Goal: Navigation & Orientation: Find specific page/section

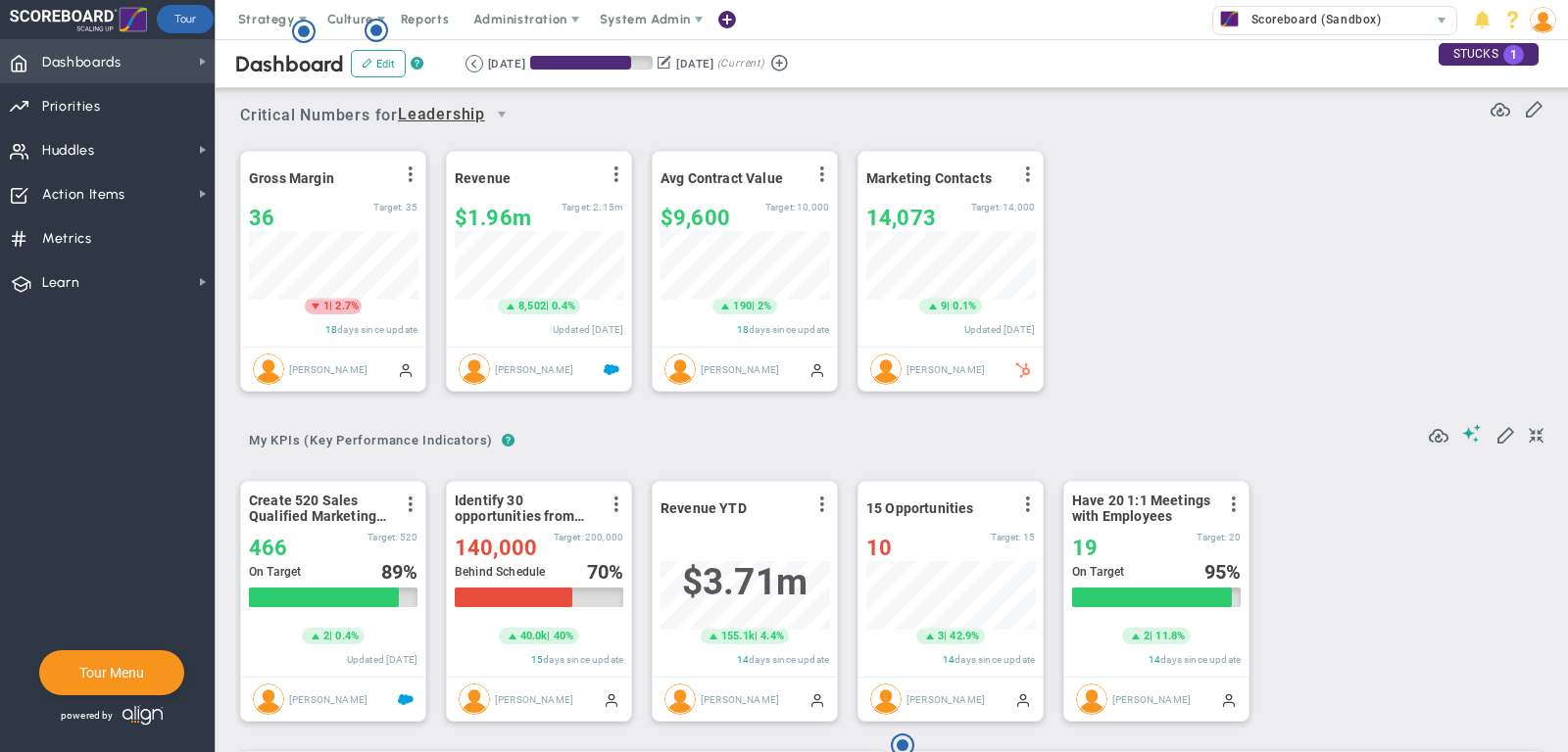
click at [104, 58] on span "Dashboards" at bounding box center [82, 63] width 79 height 42
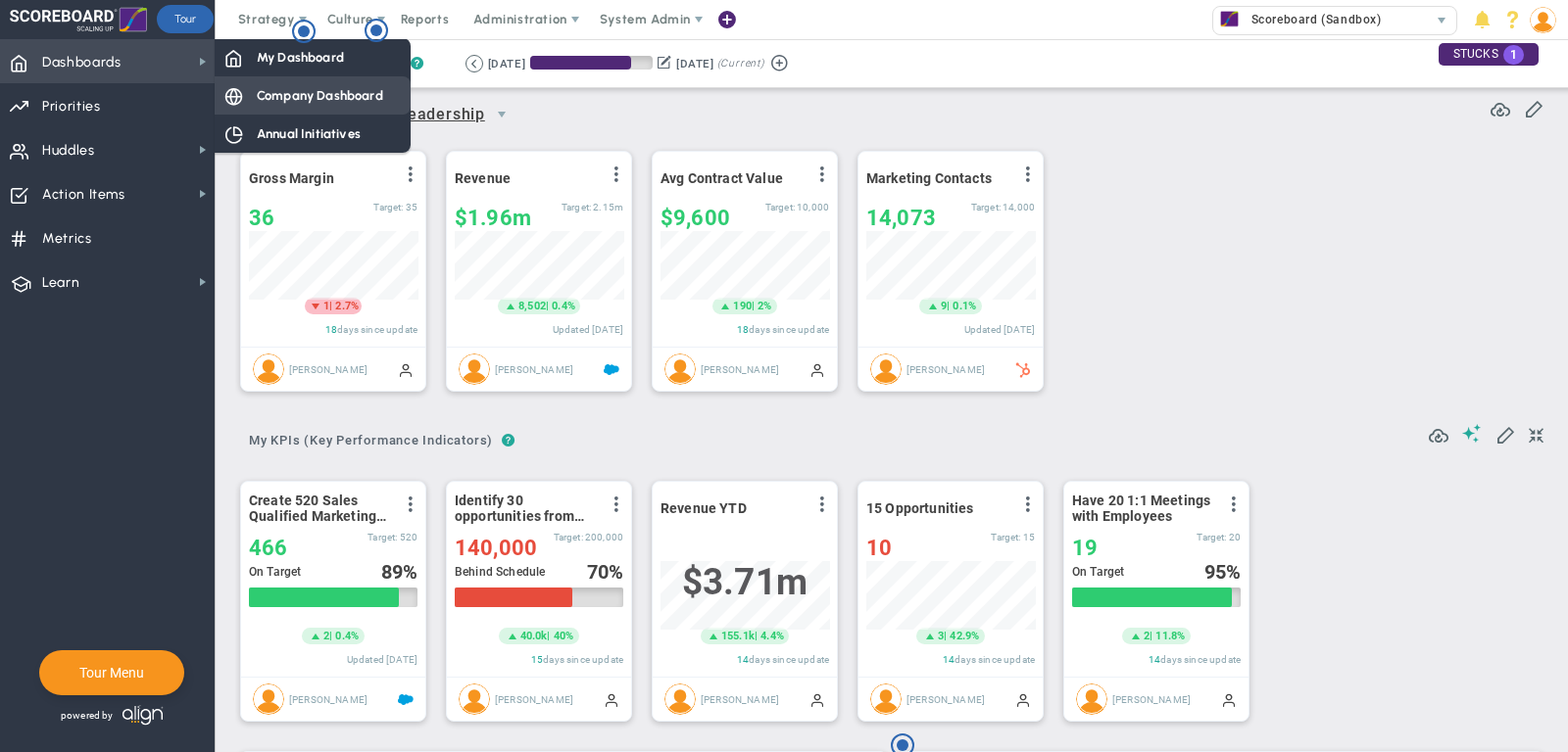
click at [288, 102] on span "Company Dashboard" at bounding box center [320, 95] width 127 height 19
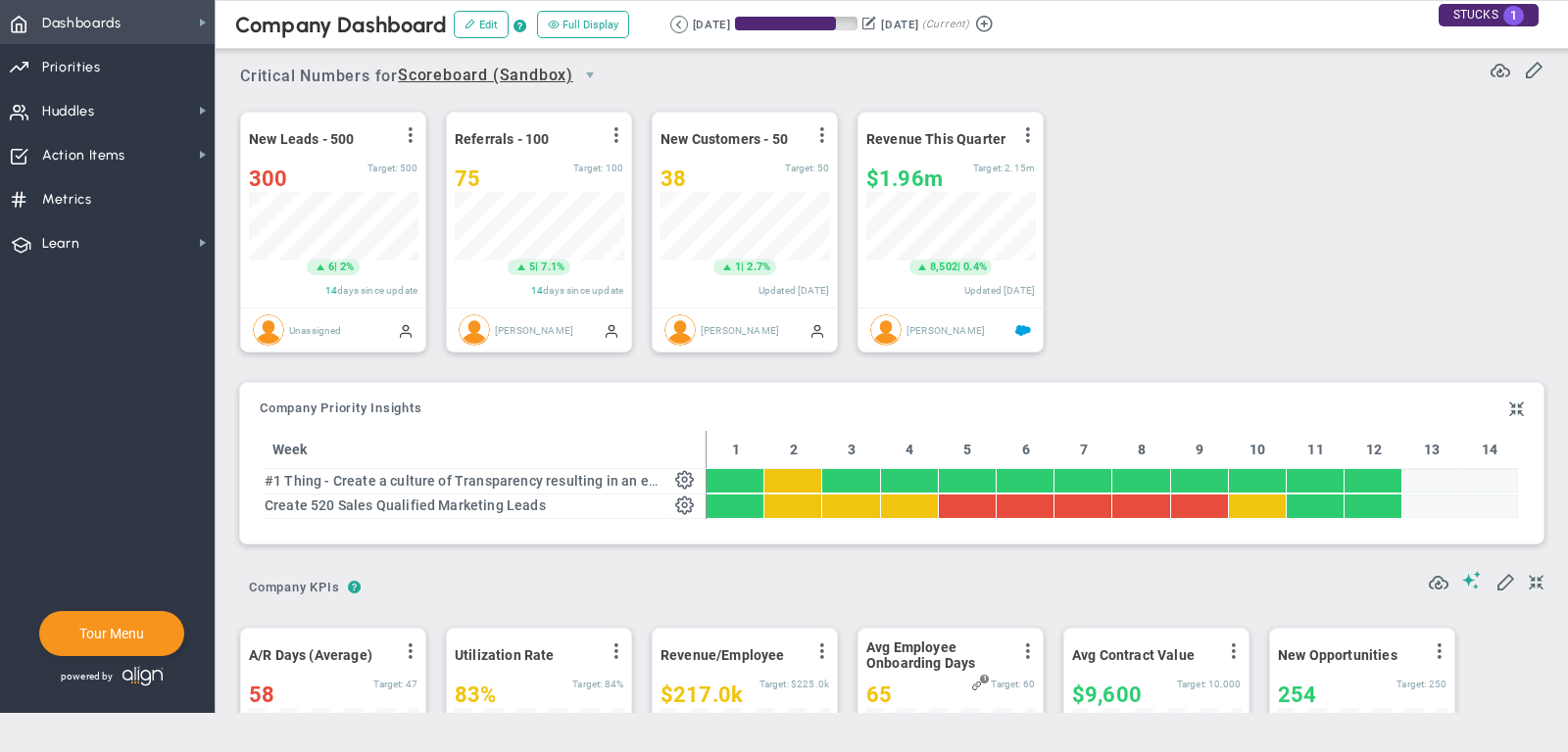
scroll to position [979374, 979694]
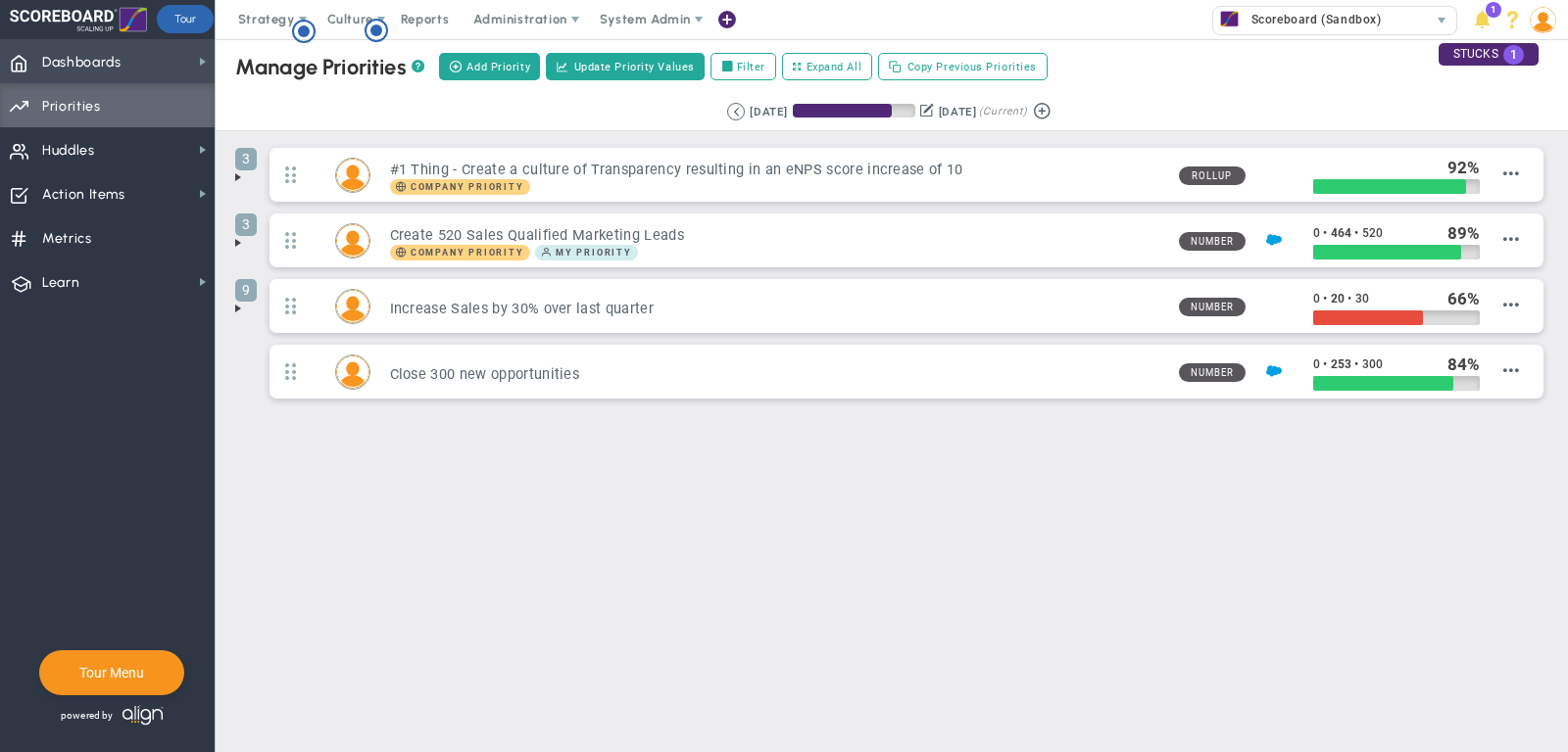
click at [141, 44] on span "Dashboards Dashboards" at bounding box center [107, 61] width 215 height 45
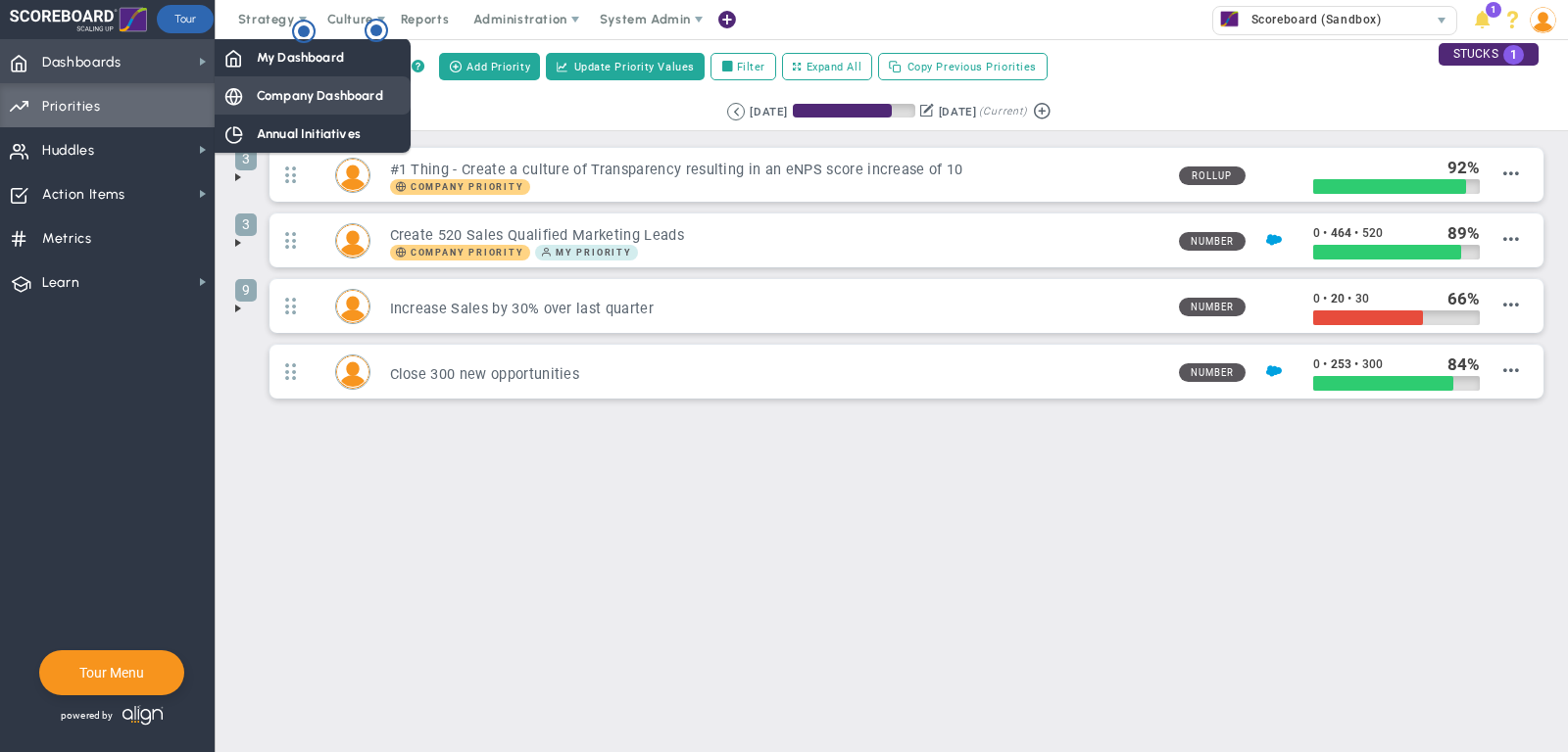
click at [303, 88] on span "Company Dashboard" at bounding box center [320, 95] width 127 height 19
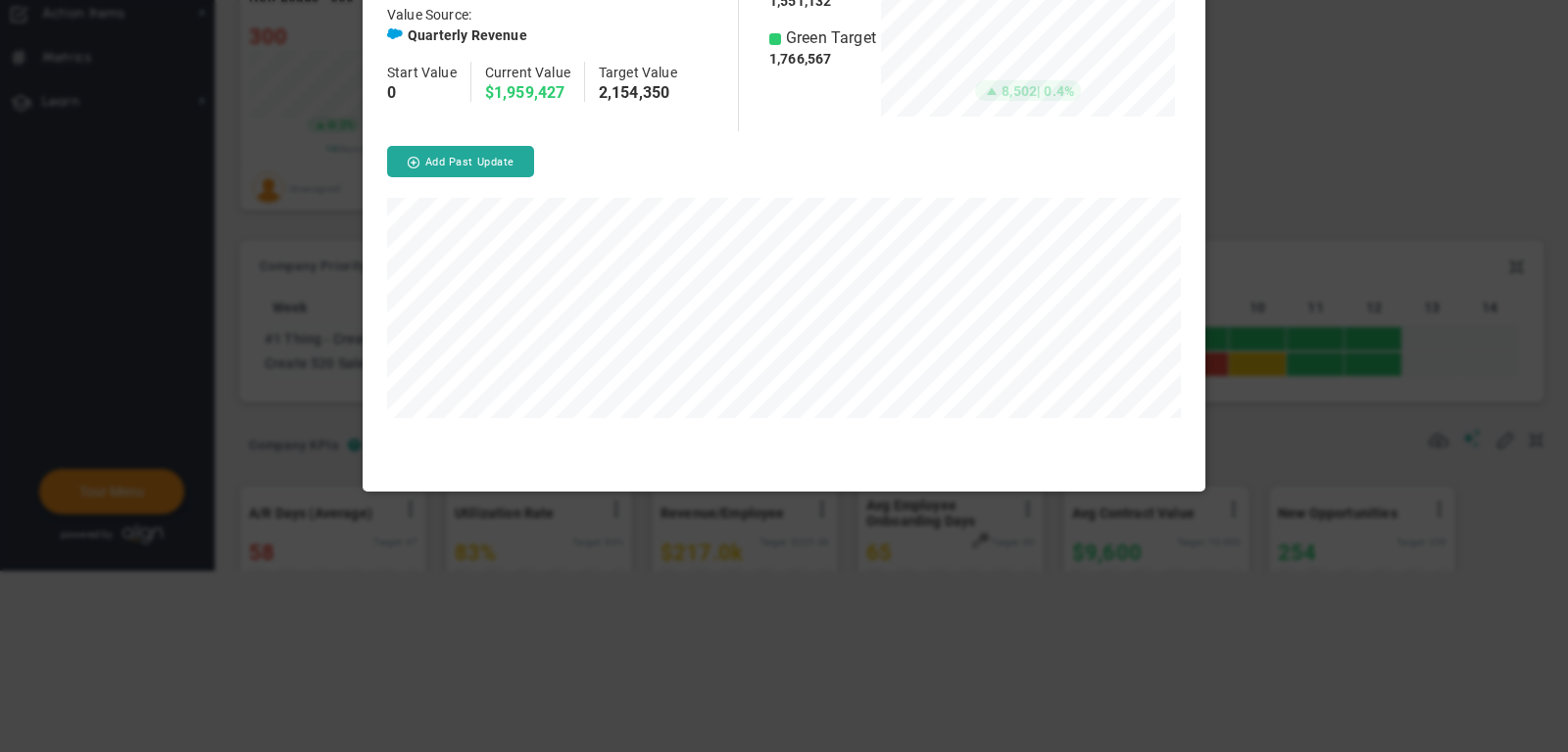
scroll to position [146, 294]
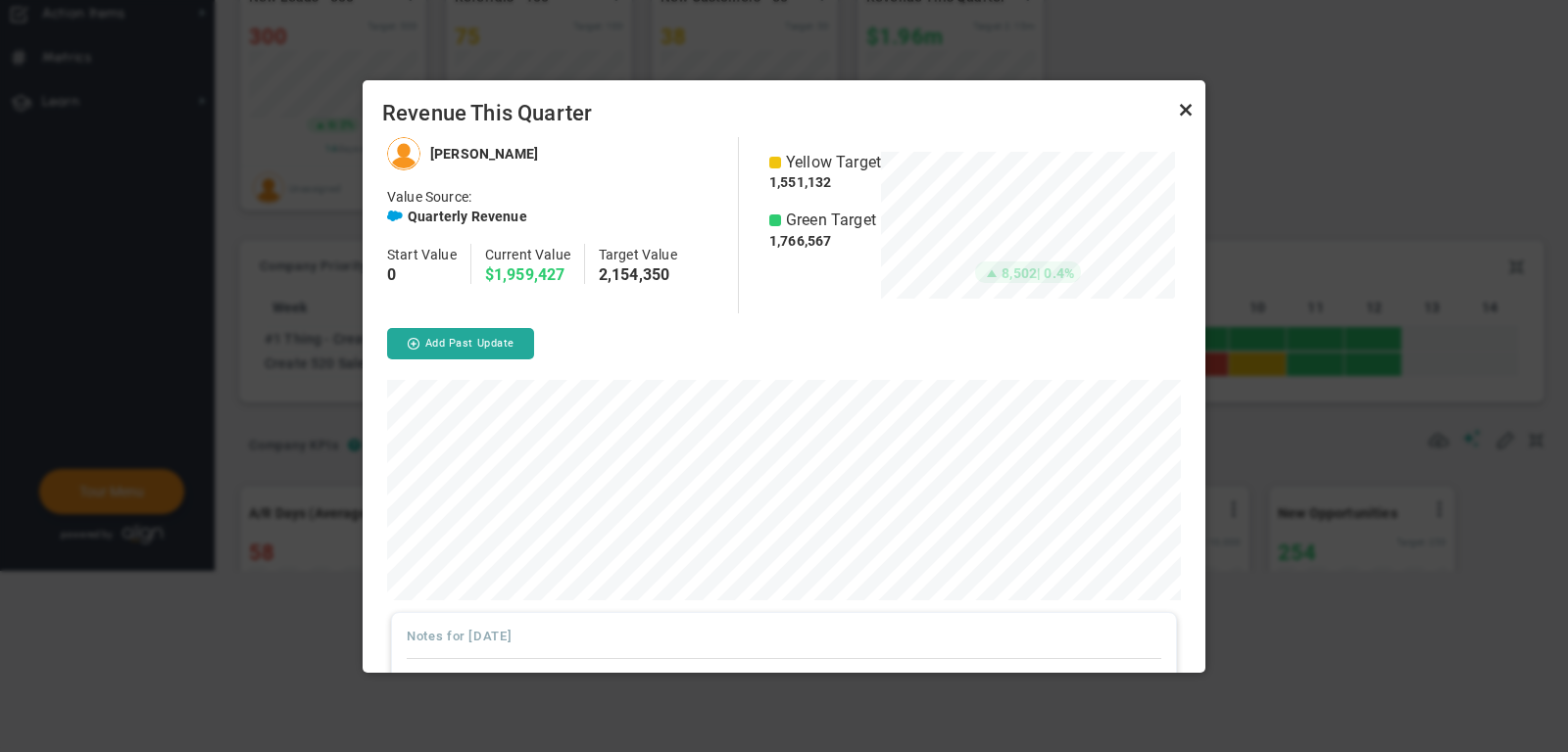
click at [1183, 108] on link "Close" at bounding box center [1186, 110] width 24 height 24
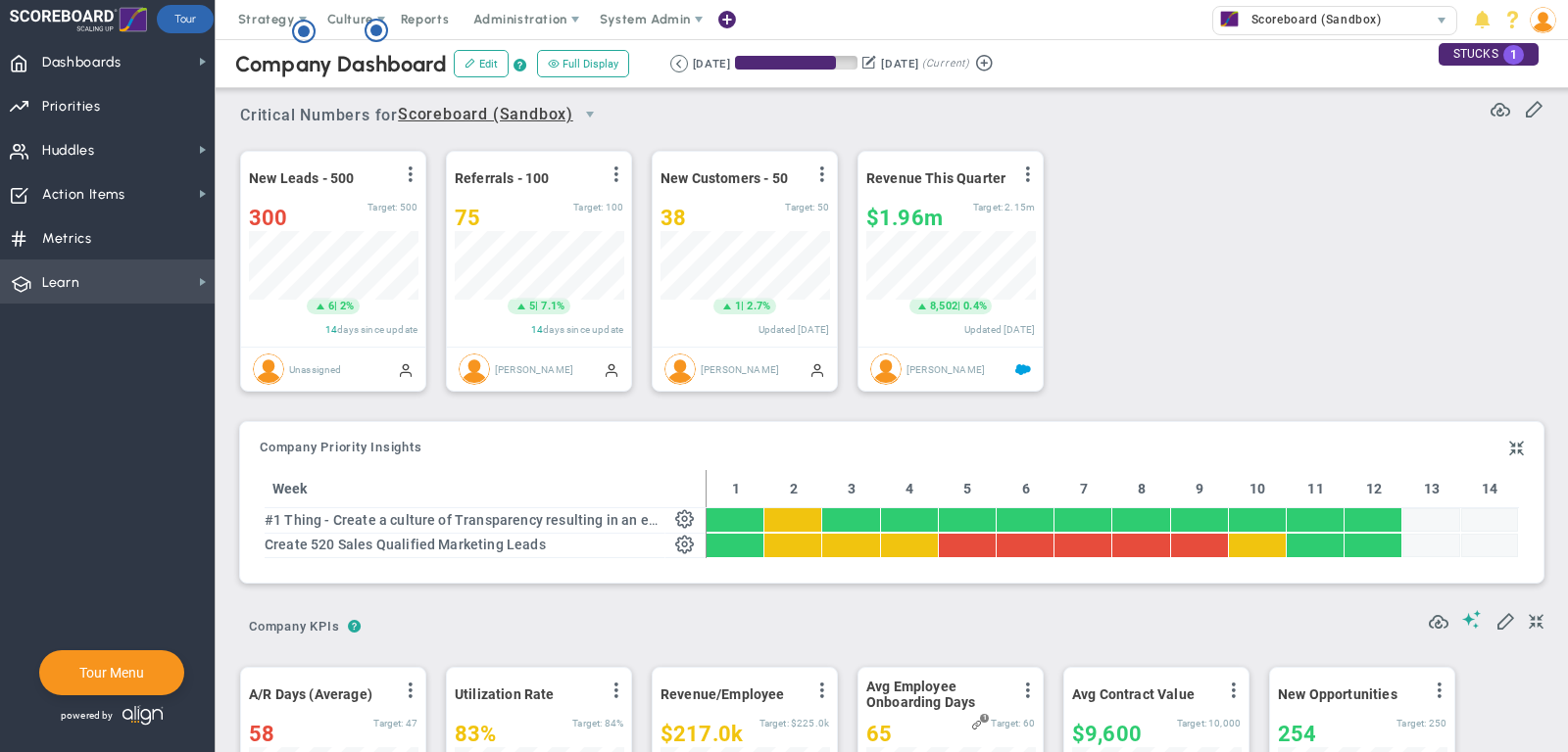
click at [41, 280] on span "Learn Learn" at bounding box center [107, 281] width 215 height 45
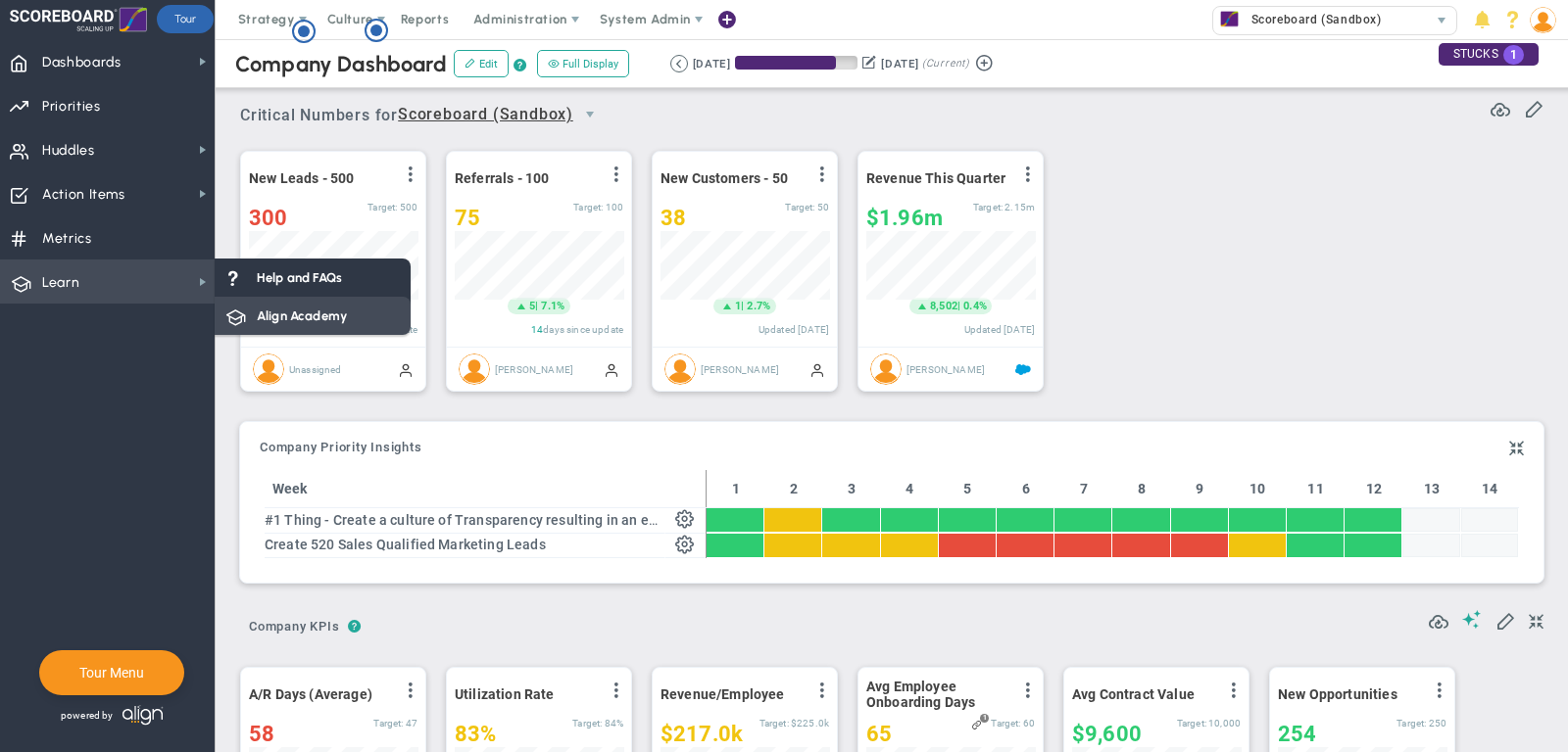
click at [297, 305] on div "Align Academy" at bounding box center [313, 316] width 196 height 39
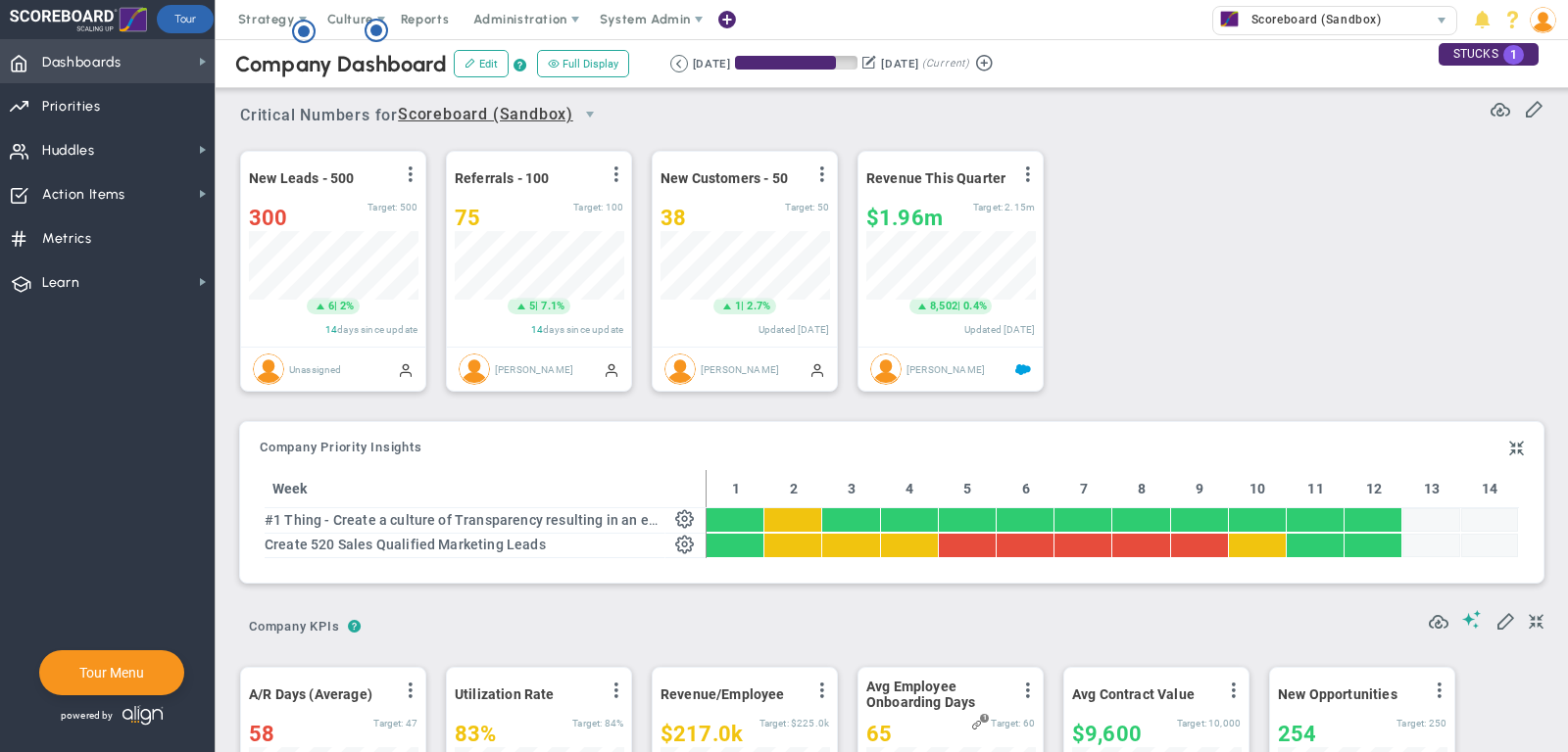
click at [88, 68] on span "Dashboards" at bounding box center [82, 63] width 79 height 42
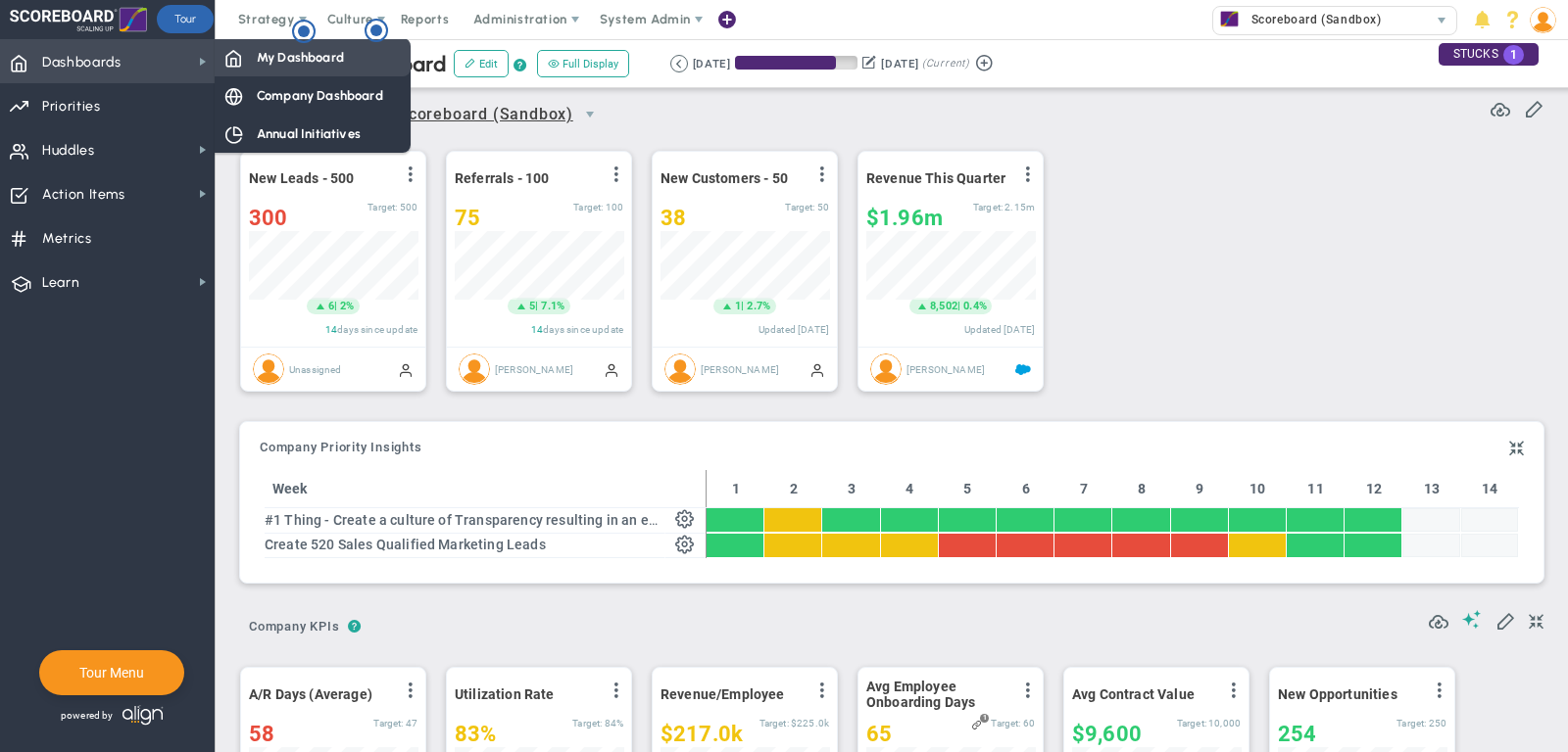
click at [337, 64] on span "My Dashboard" at bounding box center [300, 57] width 87 height 19
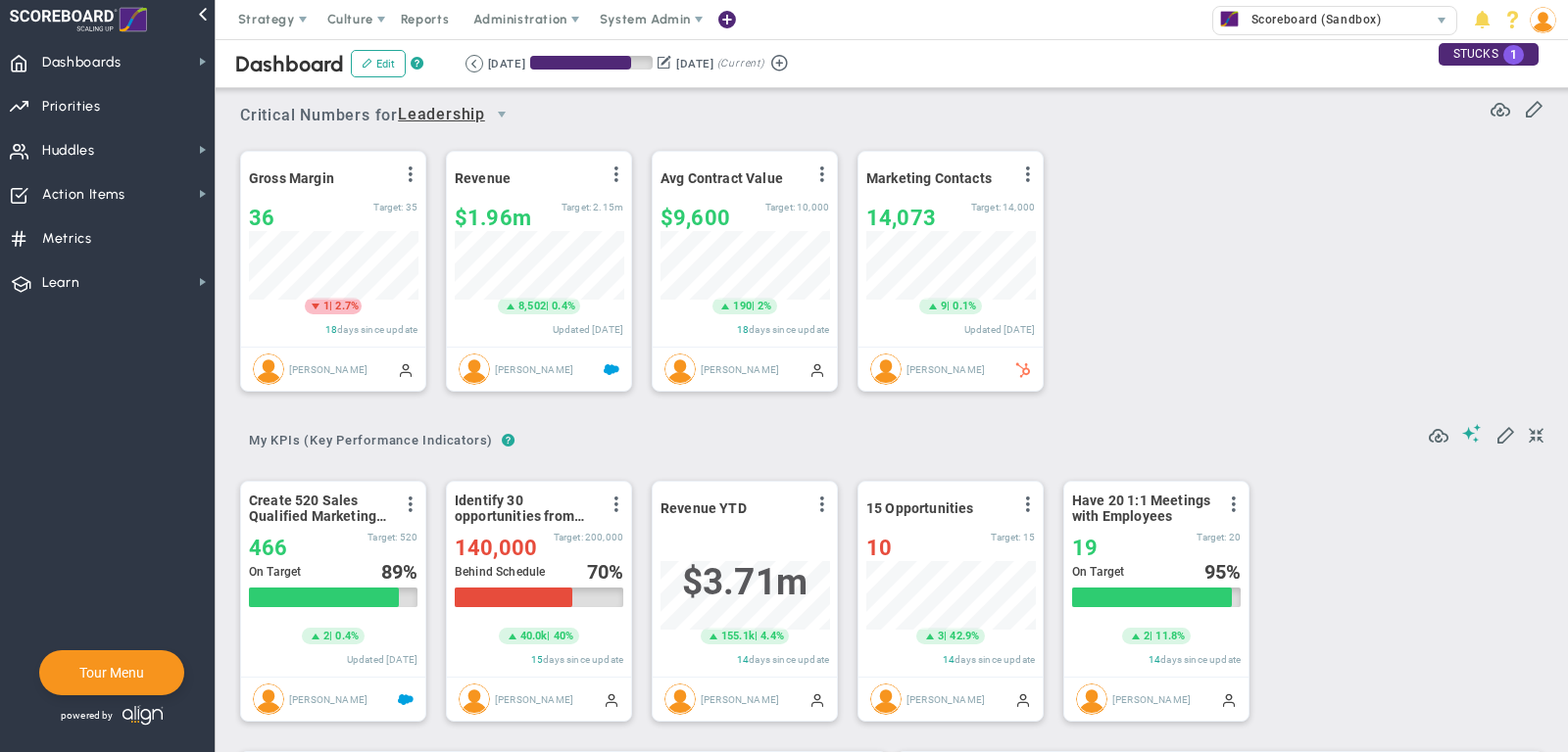
scroll to position [68, 168]
click at [270, 24] on span "Strategy" at bounding box center [266, 19] width 56 height 15
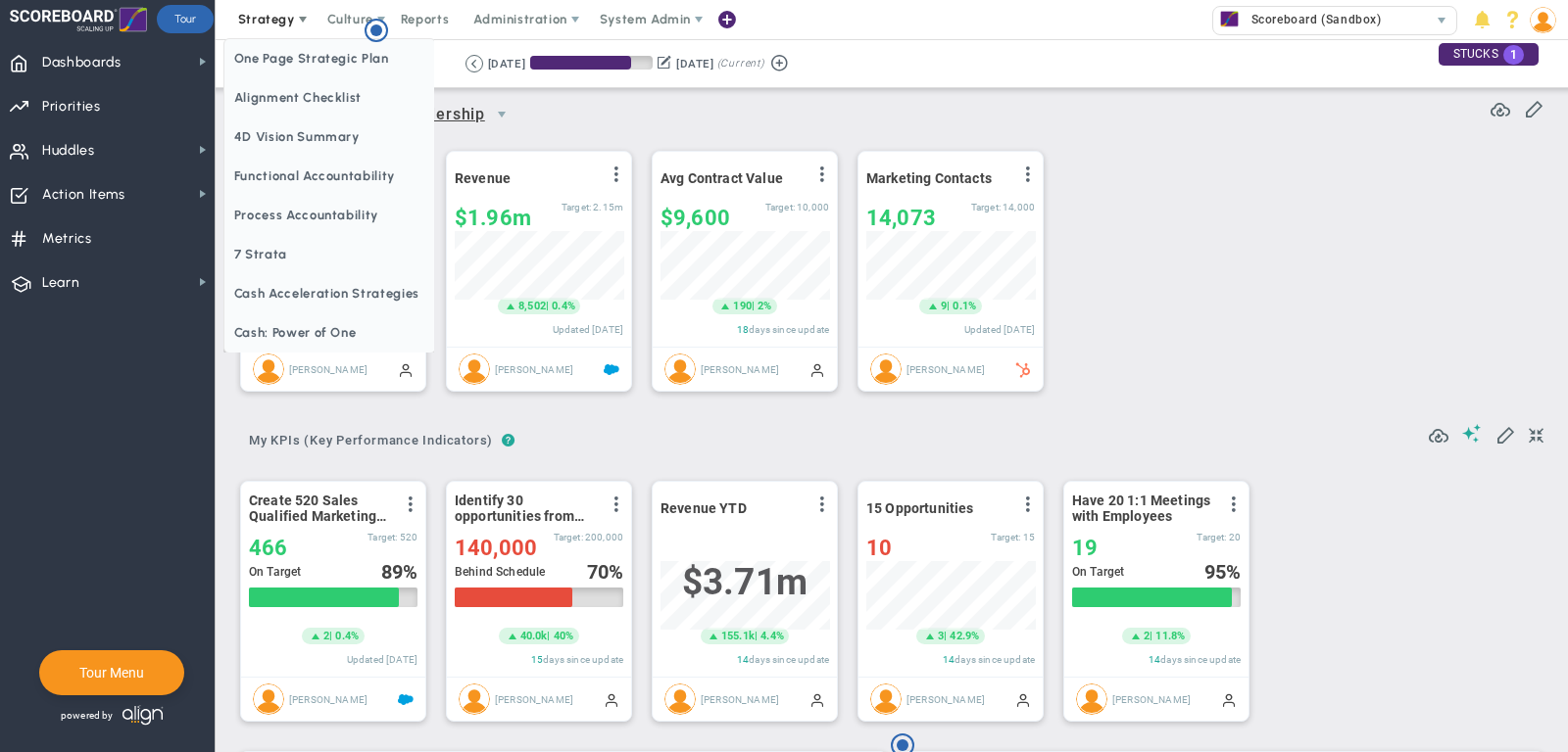
scroll to position [0, 0]
click at [276, 47] on span "One Page Strategic Plan" at bounding box center [330, 59] width 211 height 40
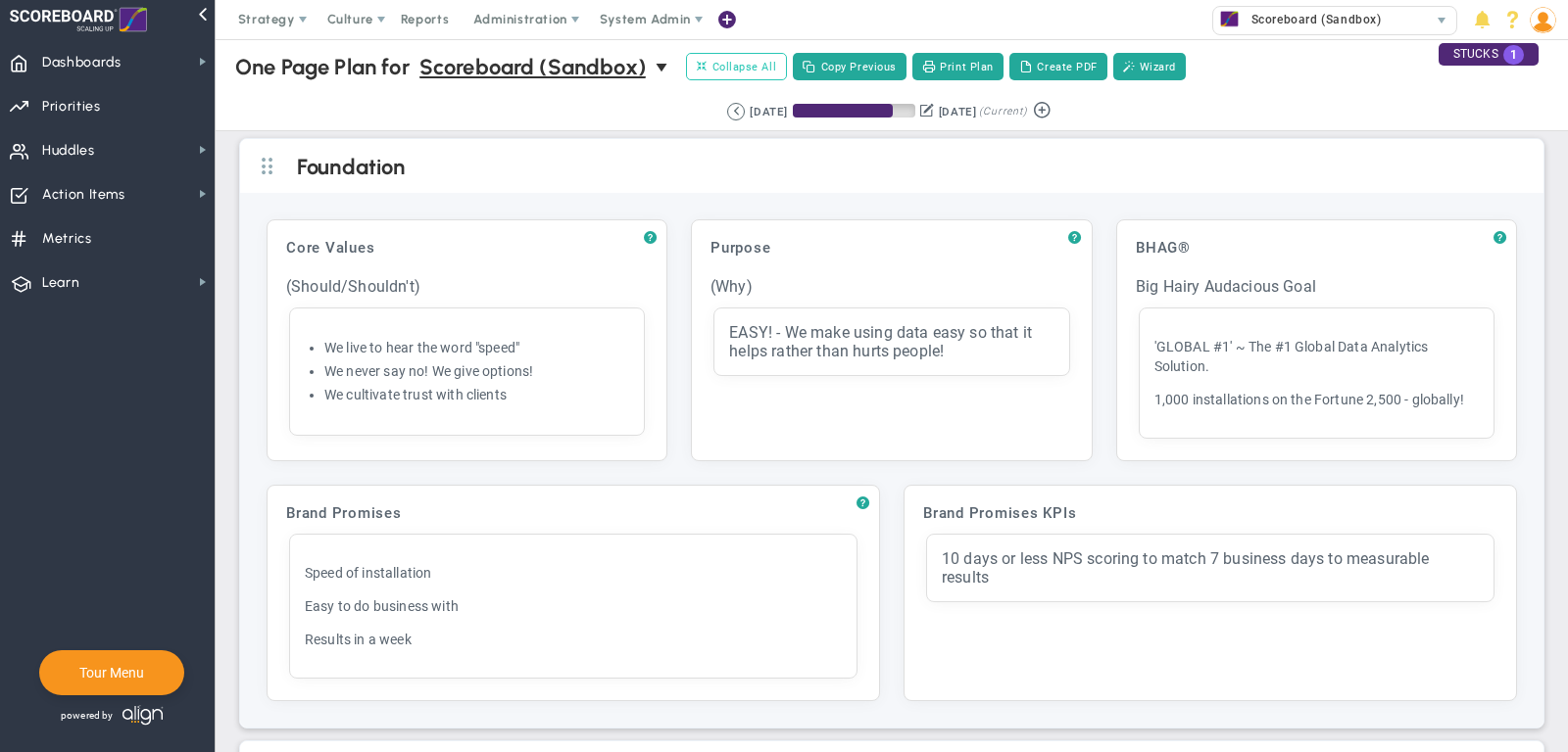
click at [745, 66] on span "Collapse All" at bounding box center [736, 66] width 79 height 18
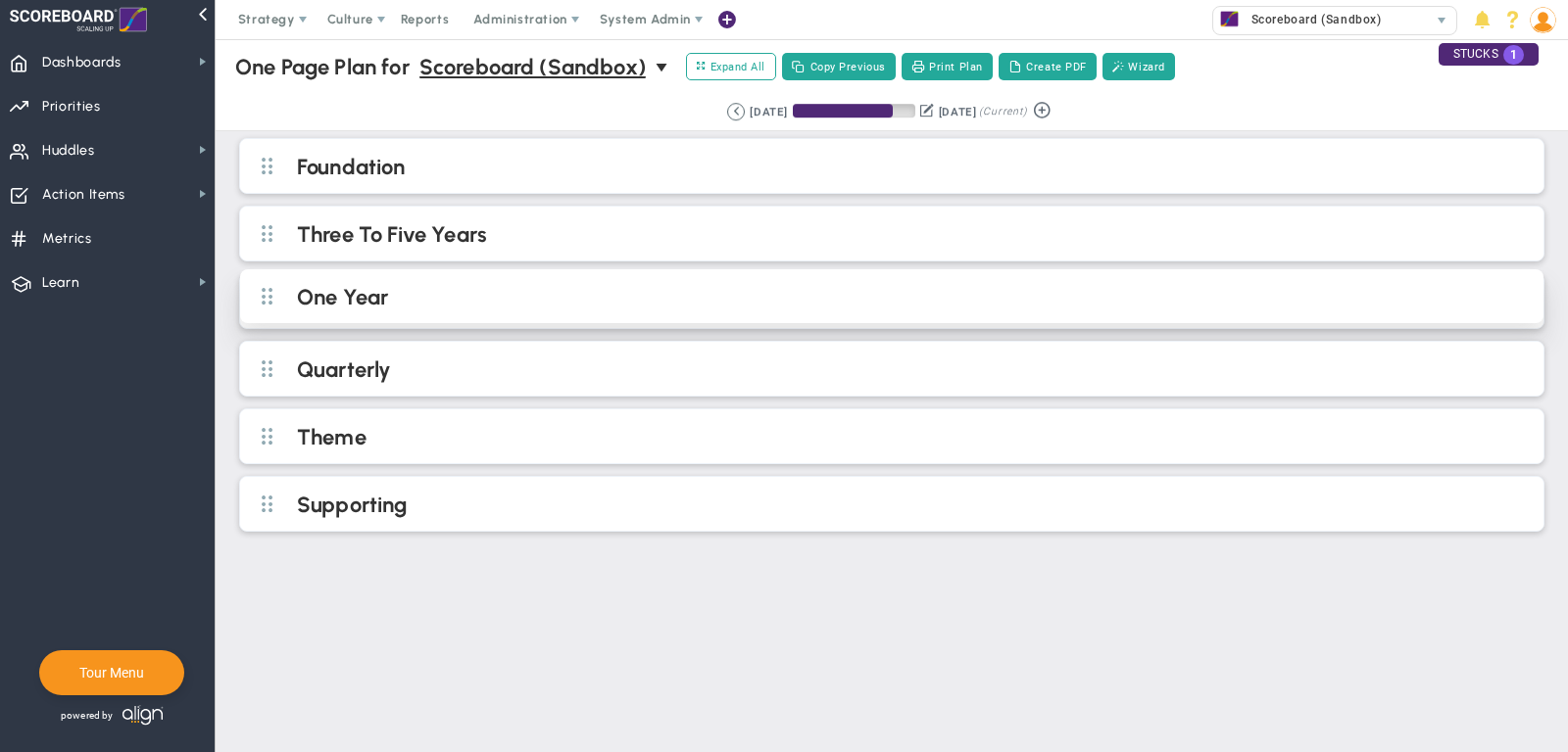
click at [538, 284] on h2 "One Year" at bounding box center [908, 299] width 1222 height 30
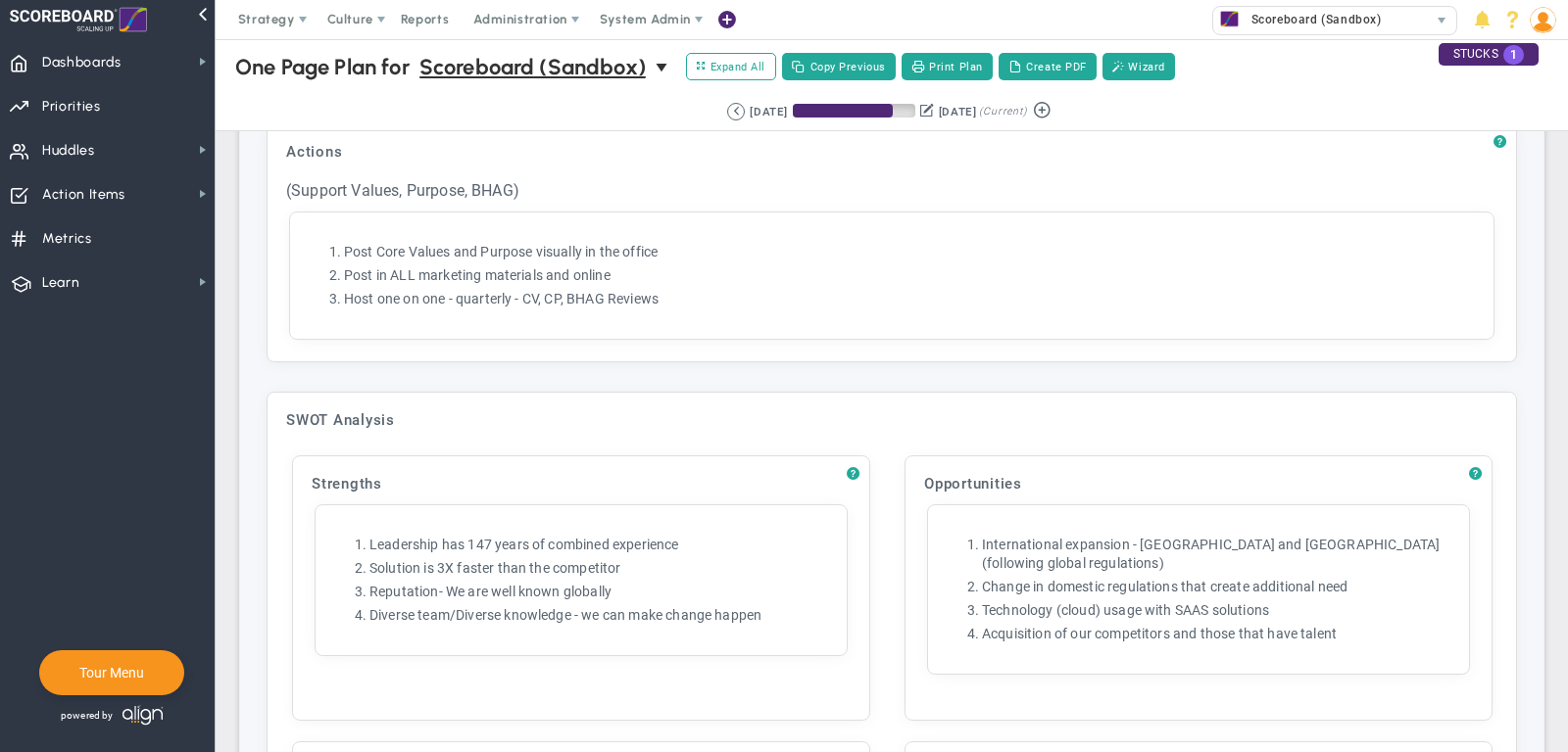
scroll to position [1837, 0]
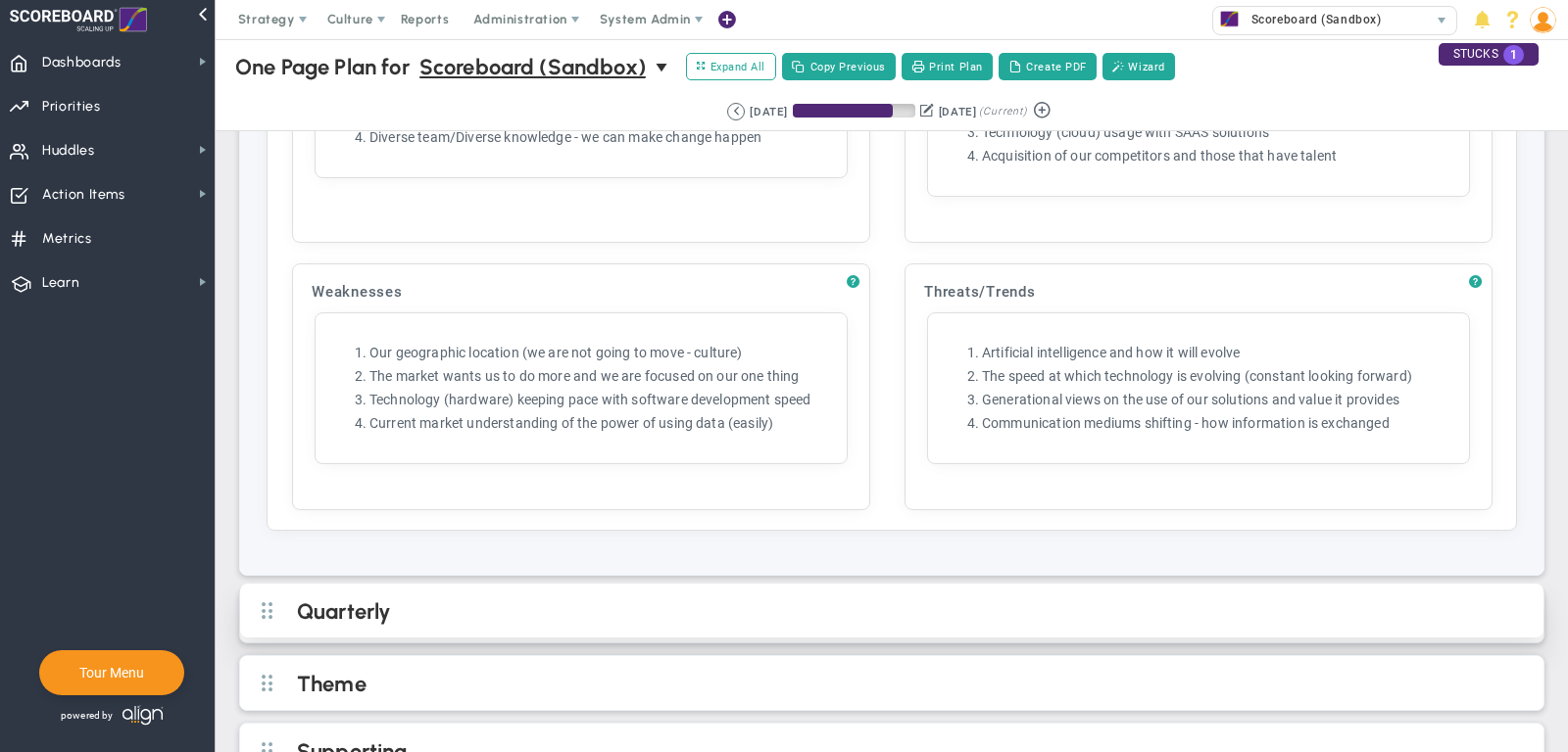
click at [582, 584] on div "Quarterly" at bounding box center [892, 611] width 1304 height 53
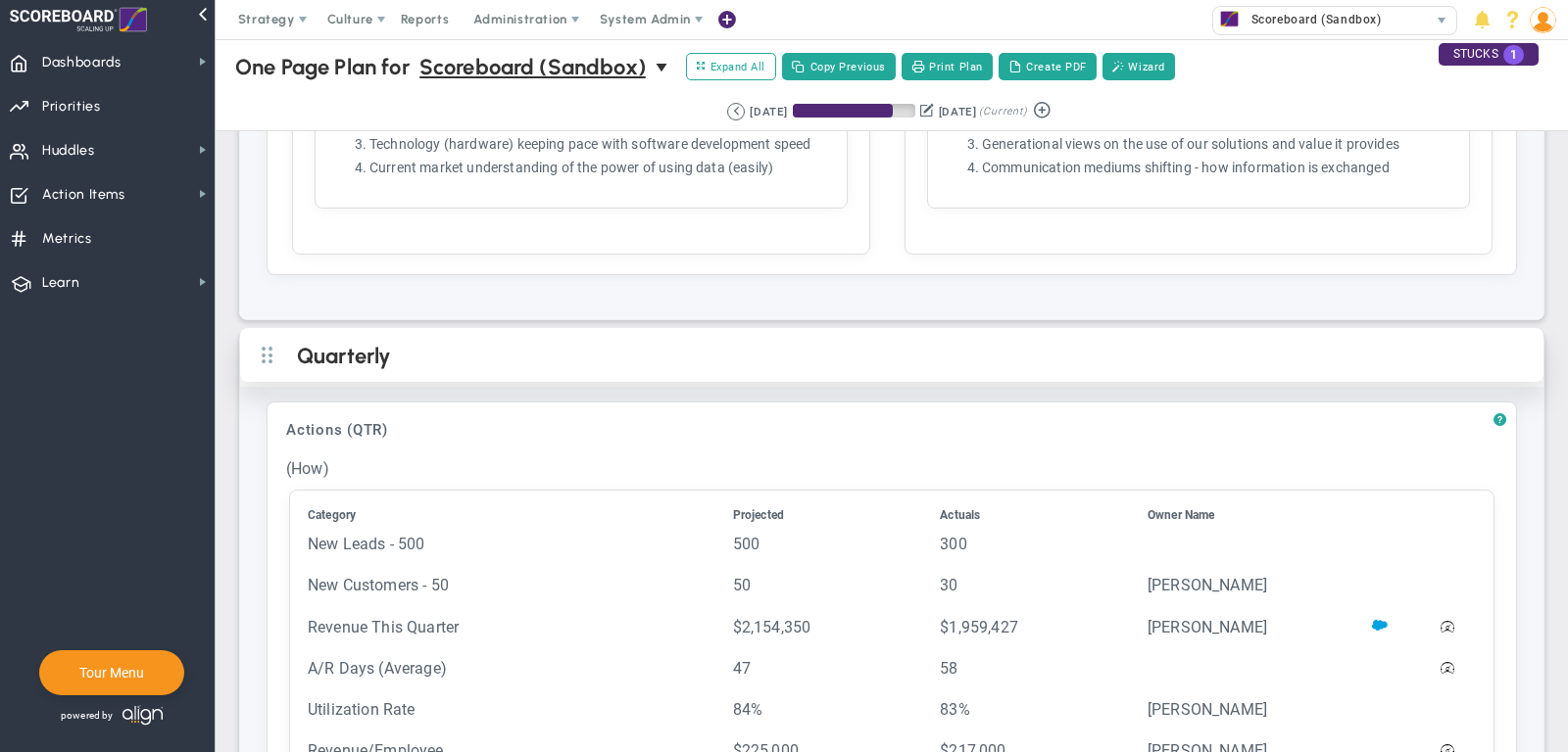
scroll to position [2191, 0]
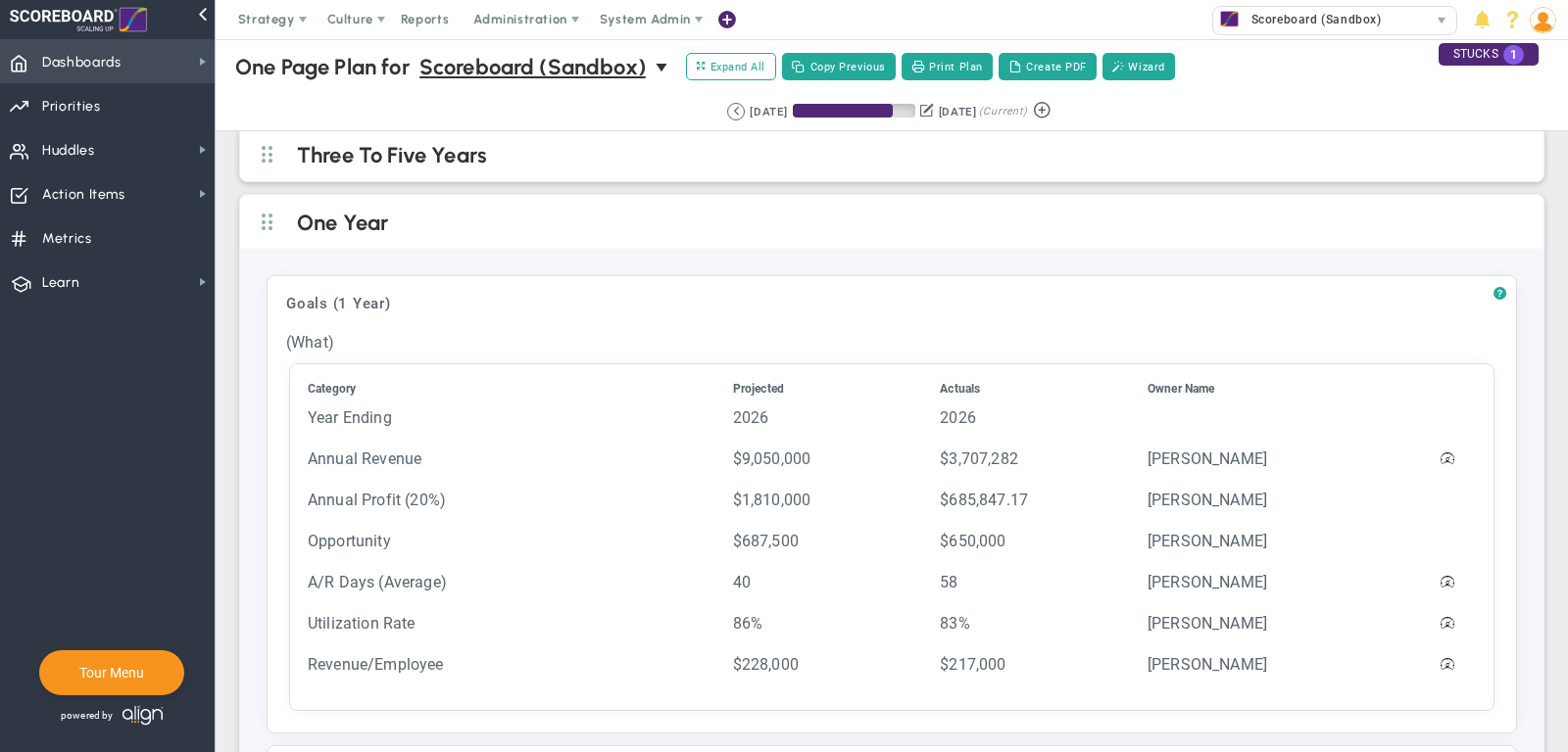
click at [166, 50] on span "Dashboards Dashboards" at bounding box center [107, 61] width 215 height 45
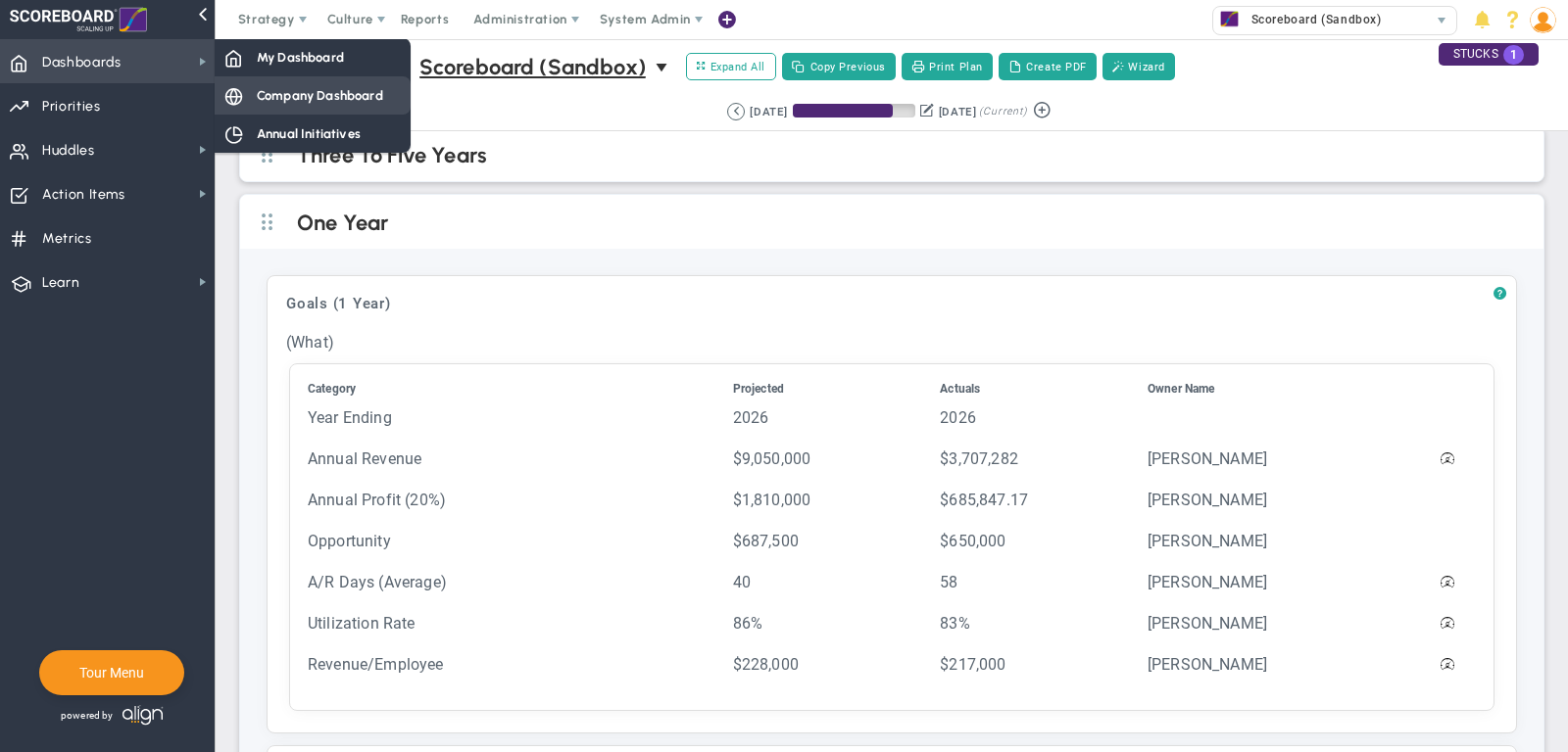
click at [331, 100] on span "Company Dashboard" at bounding box center [320, 95] width 127 height 19
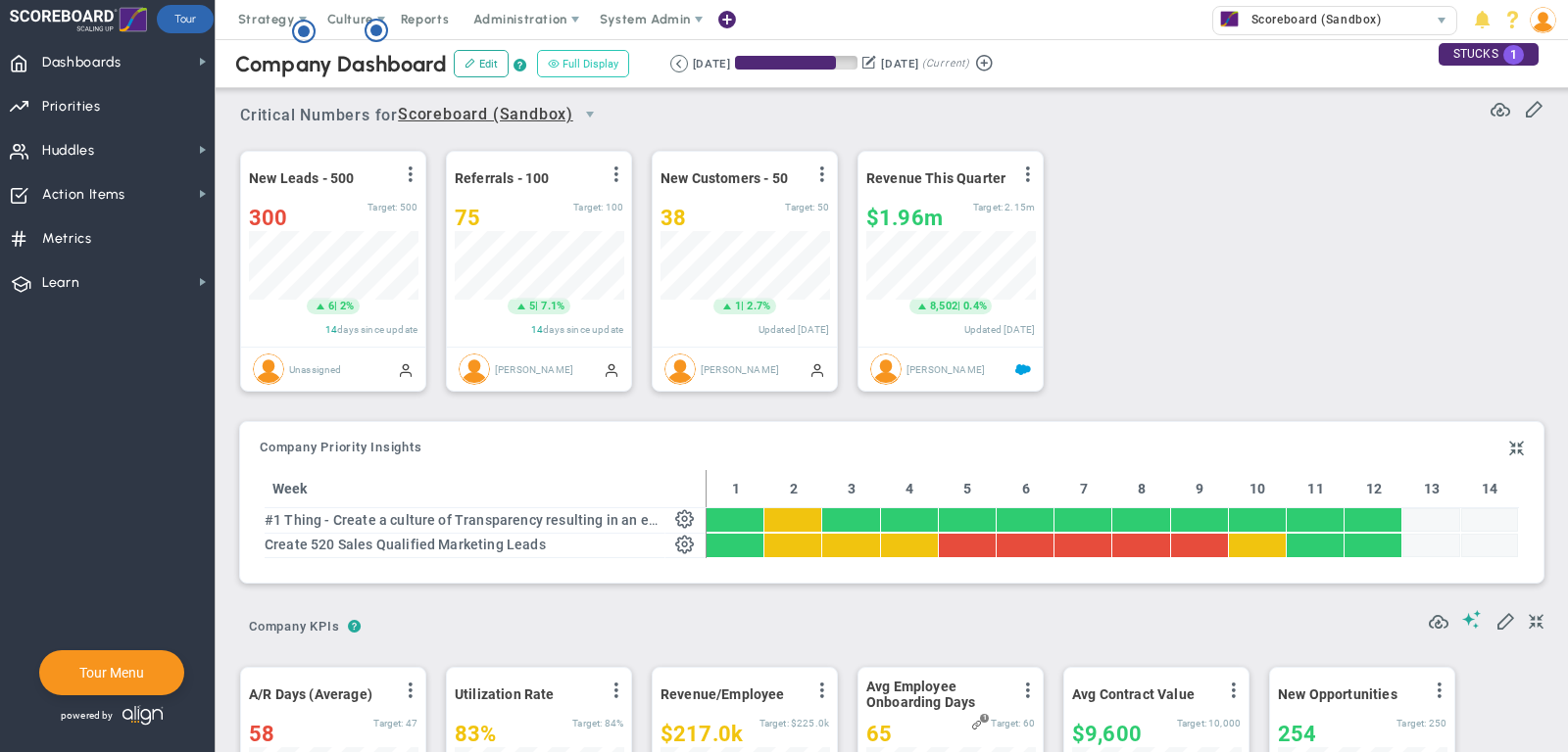
click at [580, 66] on button "Full Display" at bounding box center [582, 63] width 92 height 28
click at [1499, 112] on span at bounding box center [1501, 107] width 20 height 20
click at [177, 65] on span "Dashboards Dashboards" at bounding box center [107, 61] width 215 height 45
click at [258, 11] on span "Strategy" at bounding box center [268, 20] width 89 height 40
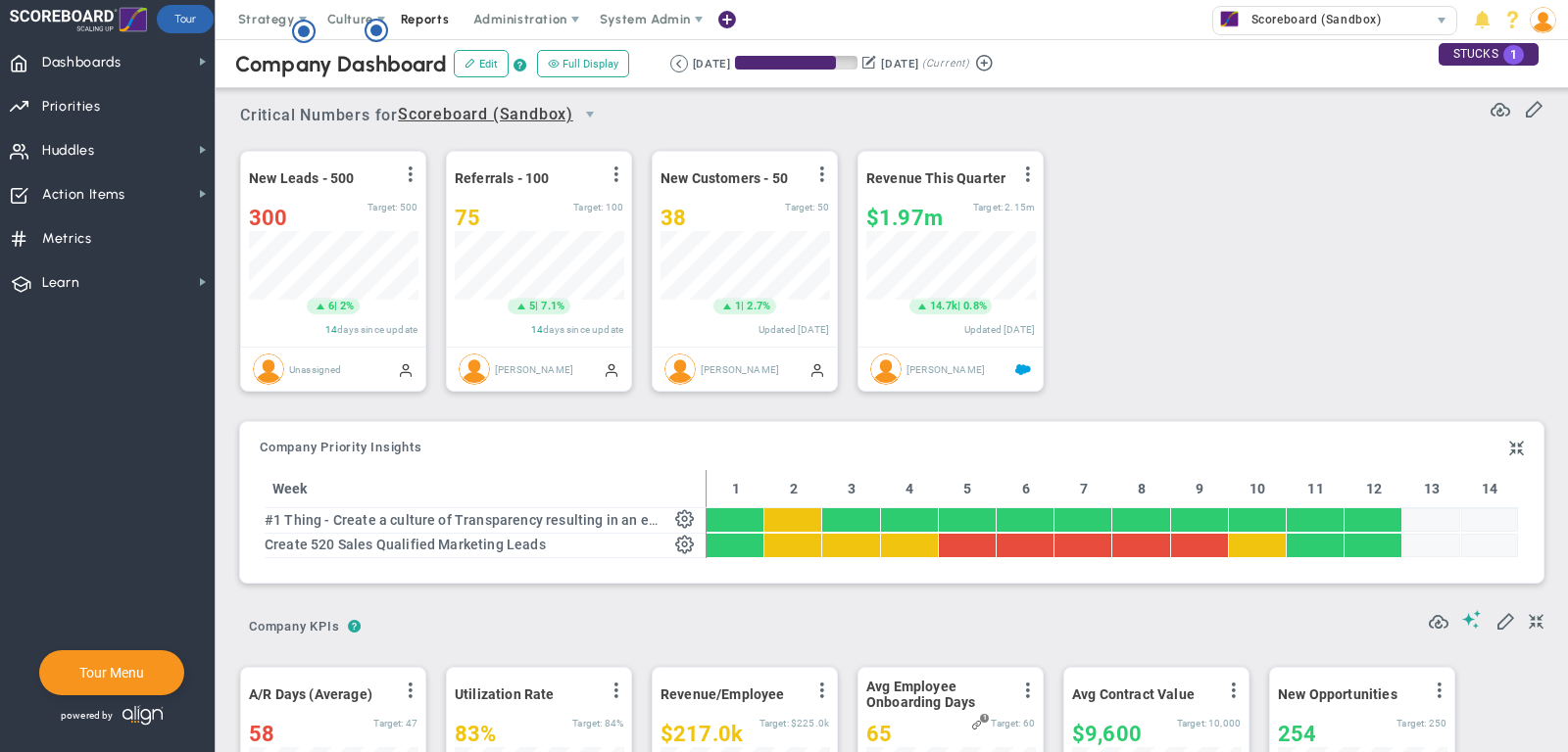
scroll to position [0, 0]
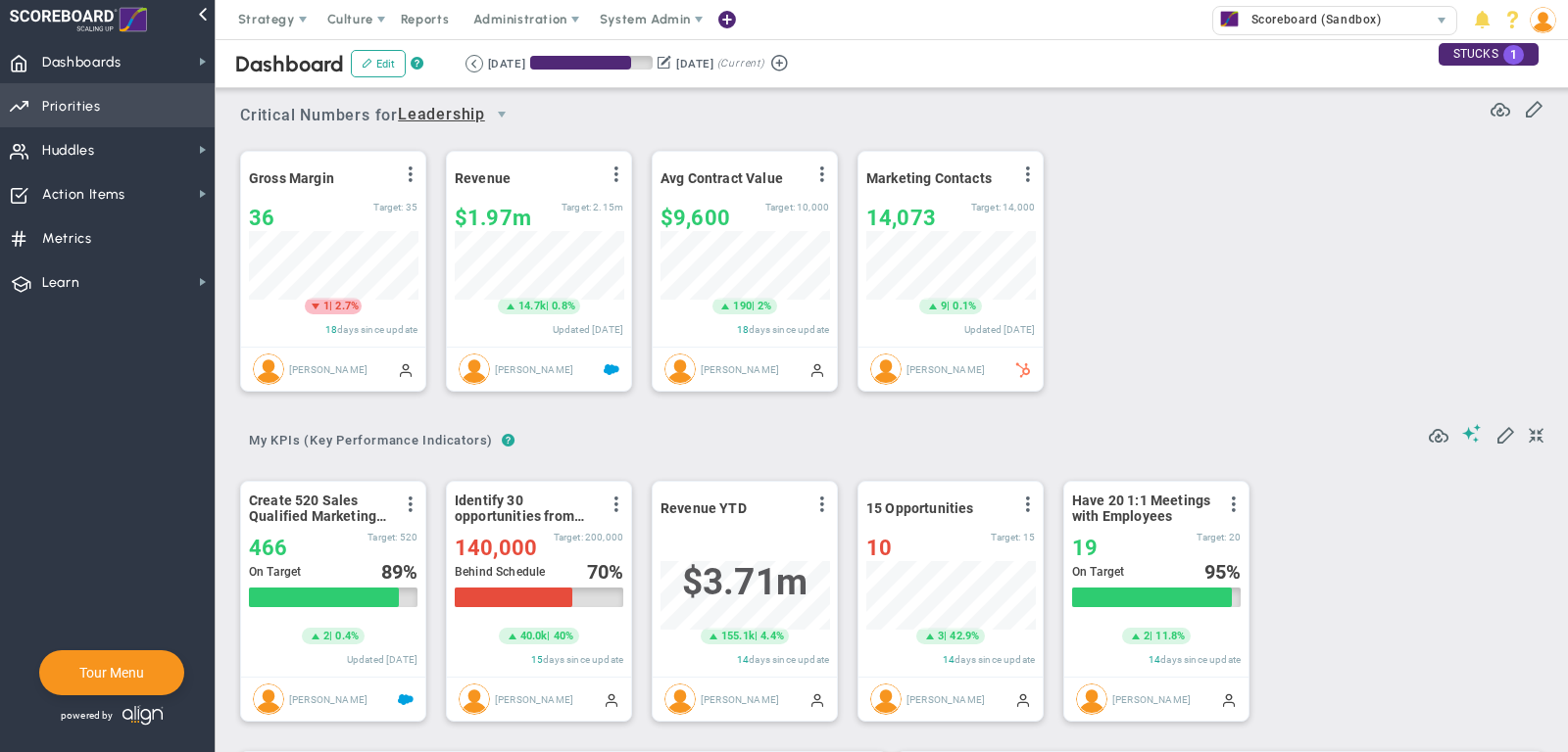
scroll to position [68, 168]
click at [185, 106] on span "Priorities Projects OKR Tree Priorities Projects OKRs" at bounding box center [107, 105] width 215 height 45
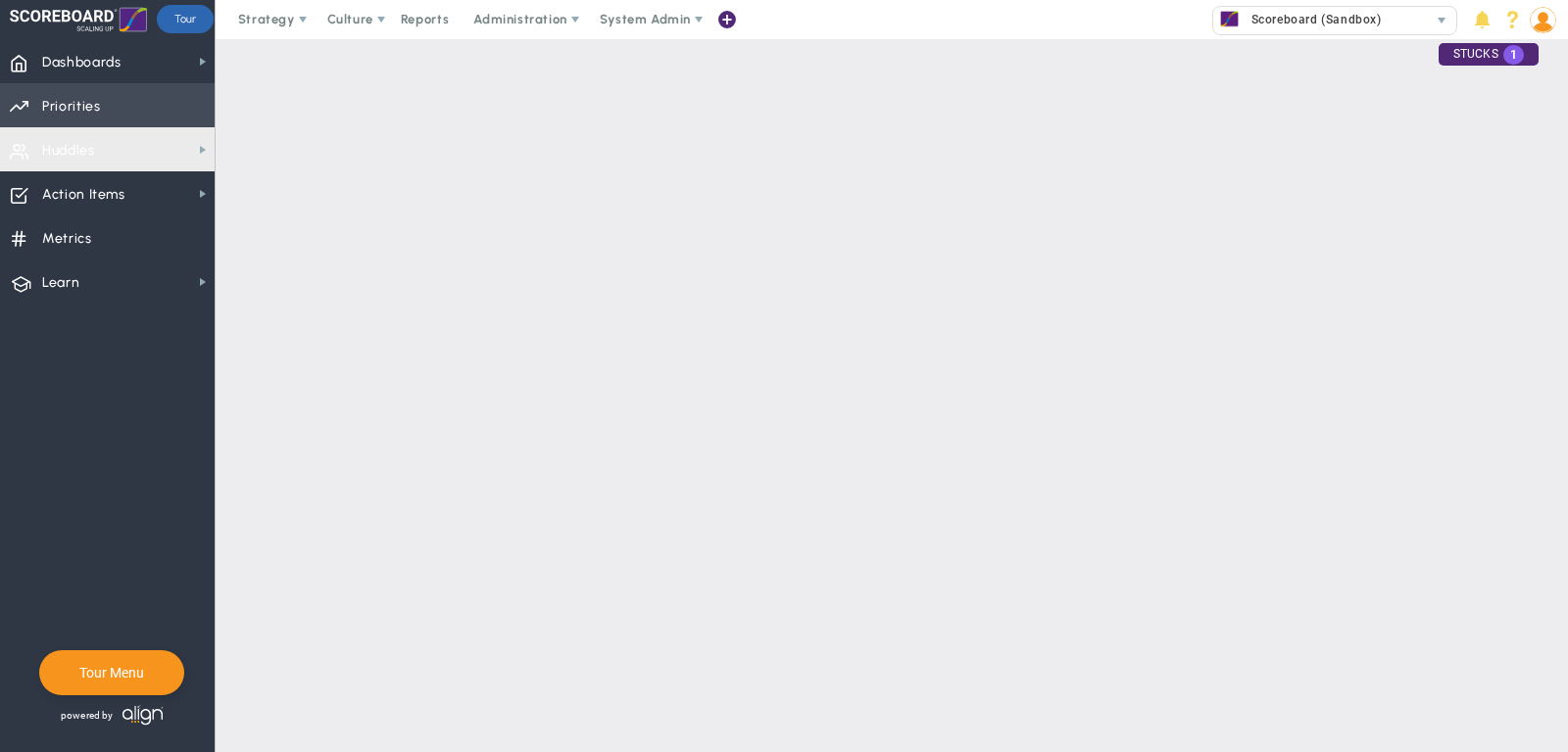
checkbox input "false"
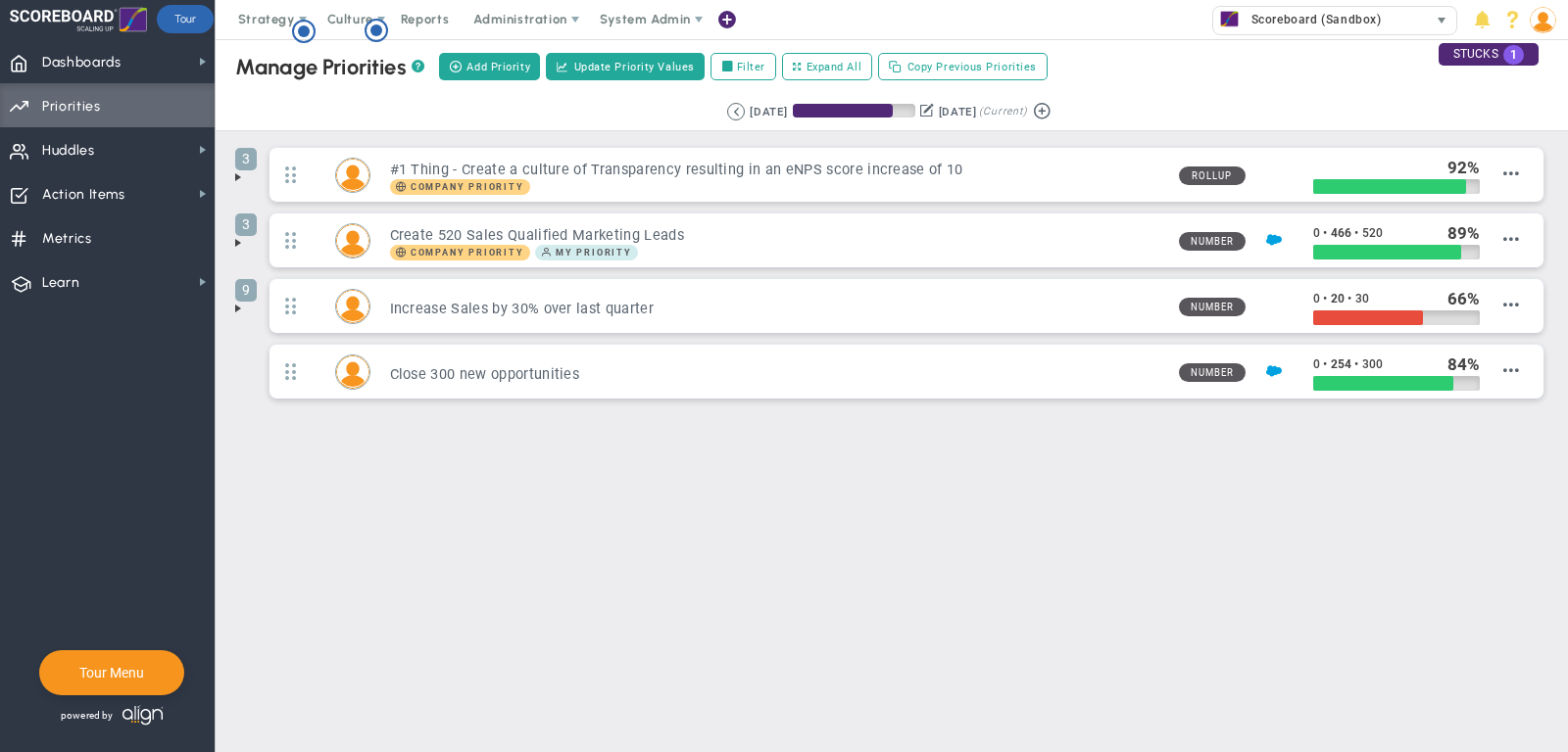
click at [1346, 10] on span "Scoreboard (Sandbox)" at bounding box center [1312, 20] width 141 height 26
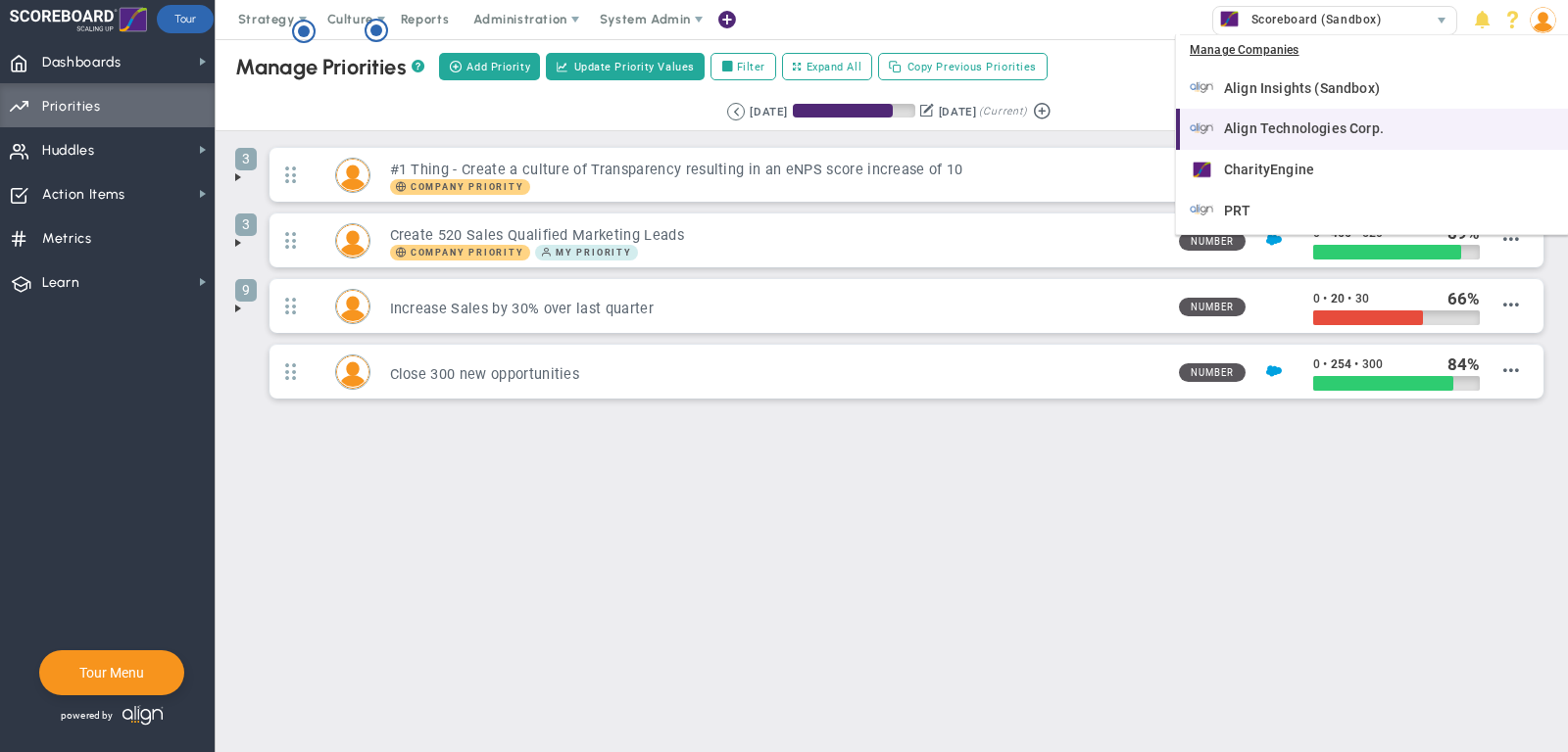
click at [1301, 117] on div "Align Technologies Corp." at bounding box center [1374, 129] width 368 height 25
